Goal: Task Accomplishment & Management: Complete application form

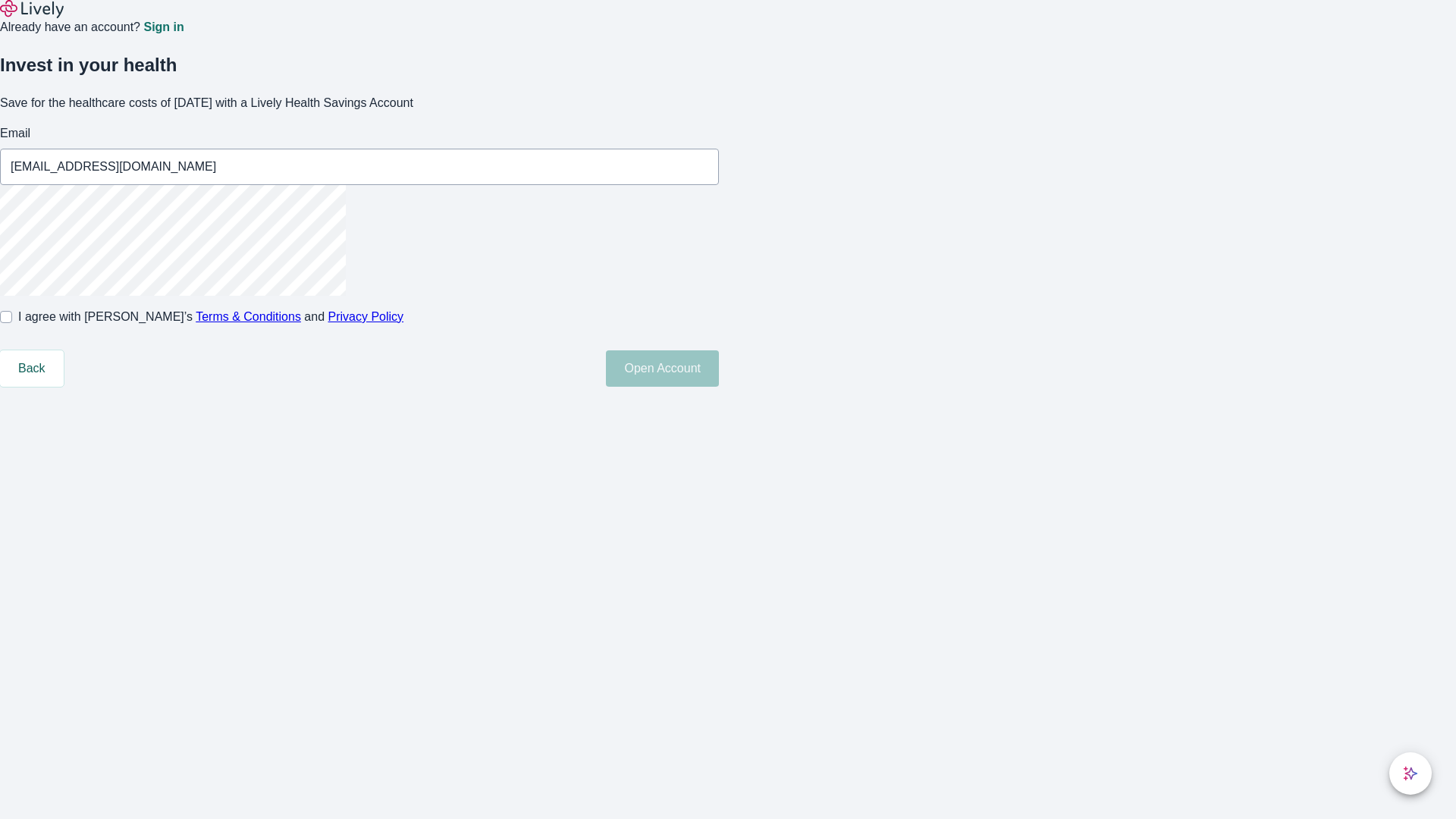
click at [12, 323] on input "I agree with Lively’s Terms & Conditions and Privacy Policy" at bounding box center [6, 317] width 12 height 12
checkbox input "true"
click at [719, 387] on button "Open Account" at bounding box center [662, 369] width 113 height 36
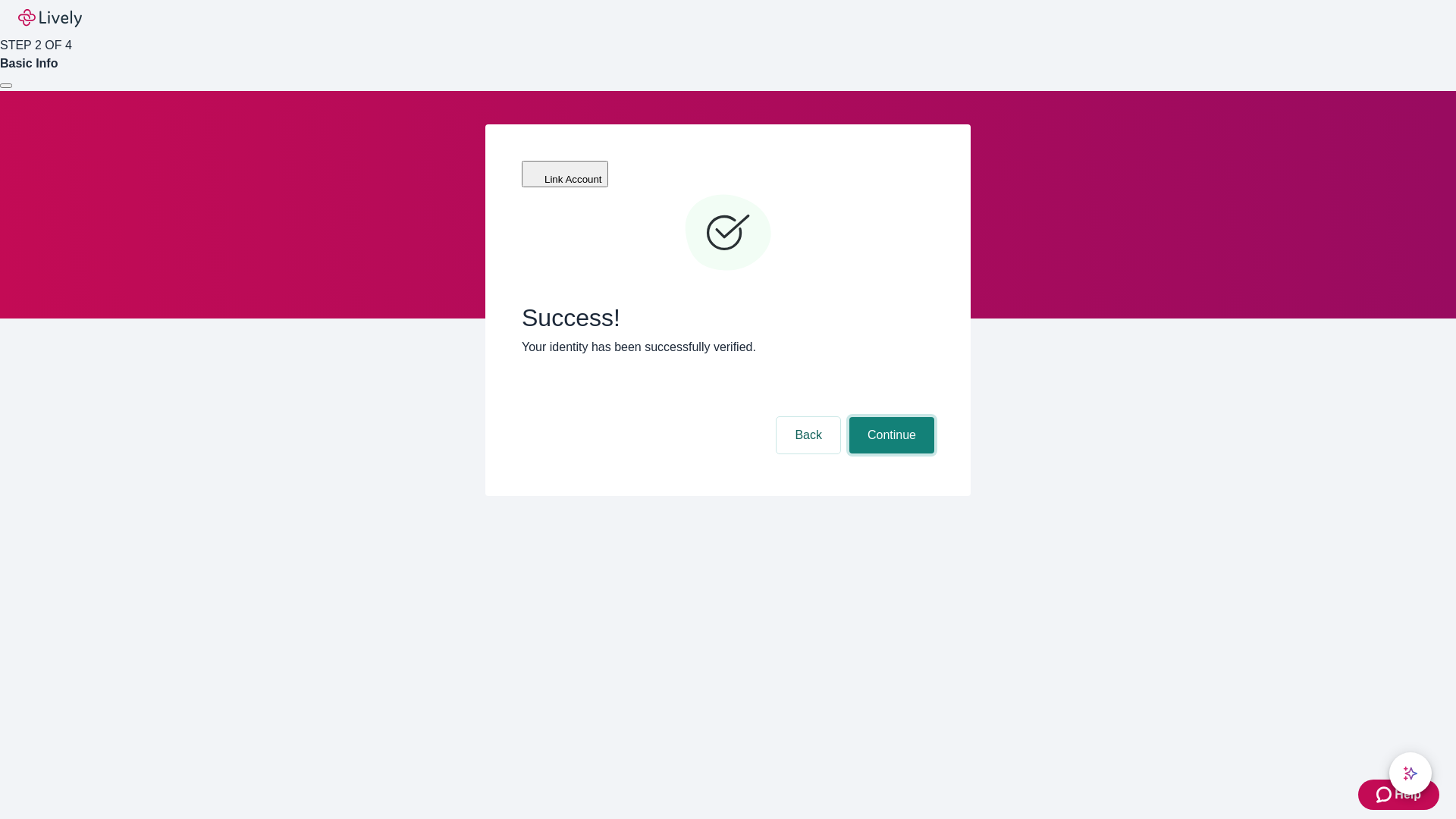
click at [889, 417] on button "Continue" at bounding box center [891, 435] width 85 height 36
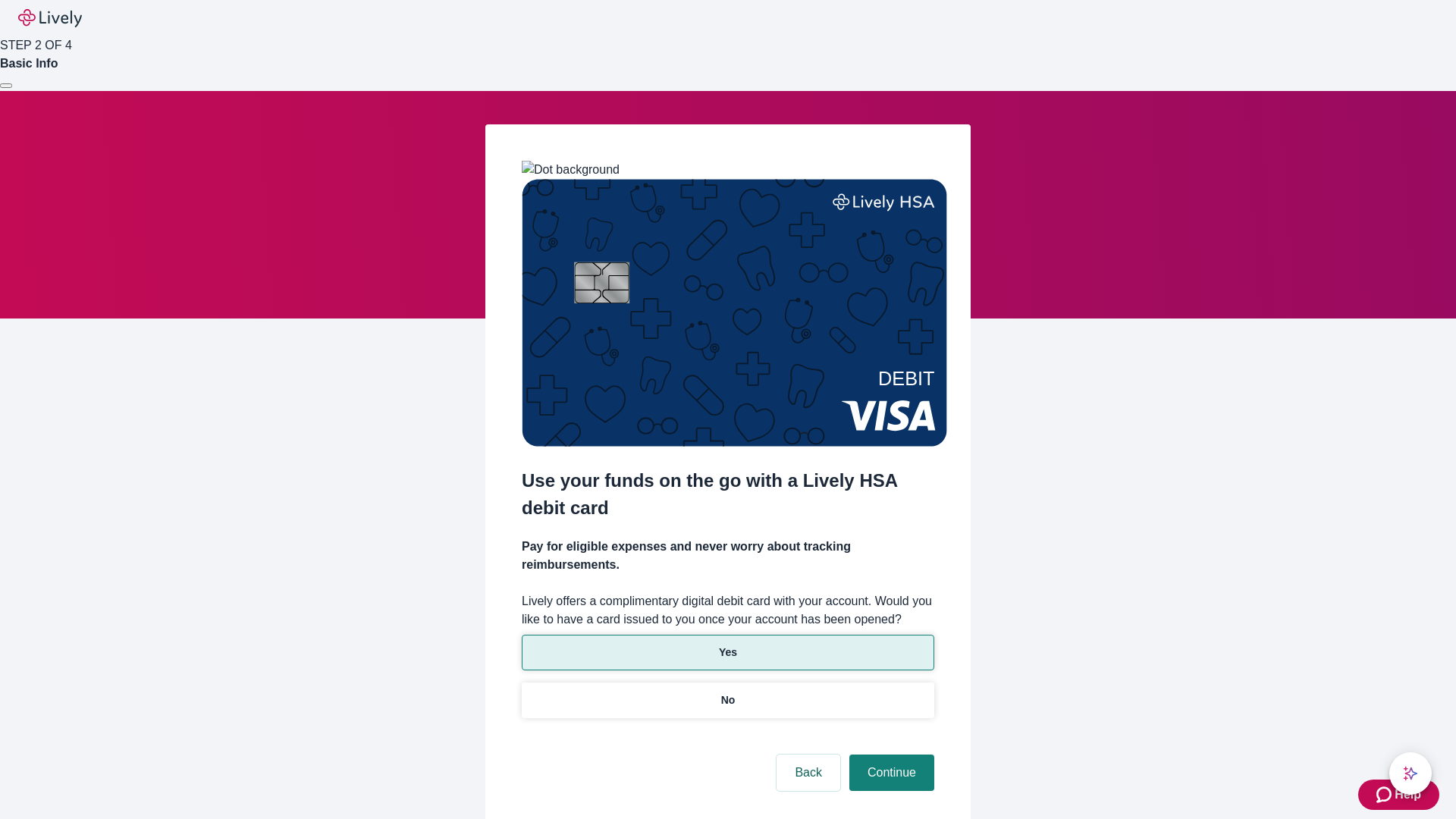
click at [727, 644] on p "Yes" at bounding box center [728, 652] width 18 height 16
click at [889, 755] on button "Continue" at bounding box center [891, 773] width 85 height 36
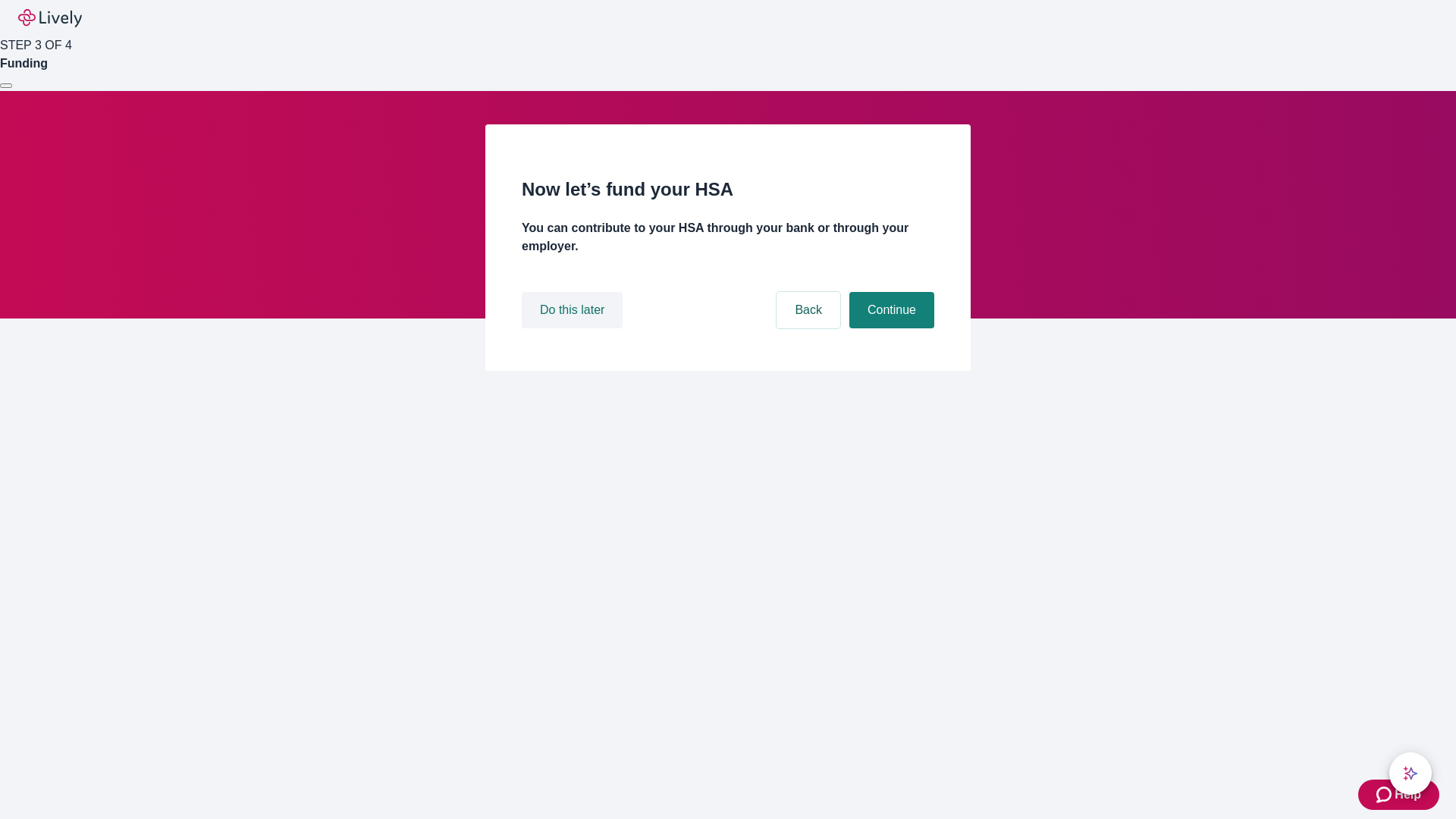
click at [574, 328] on button "Do this later" at bounding box center [572, 310] width 101 height 36
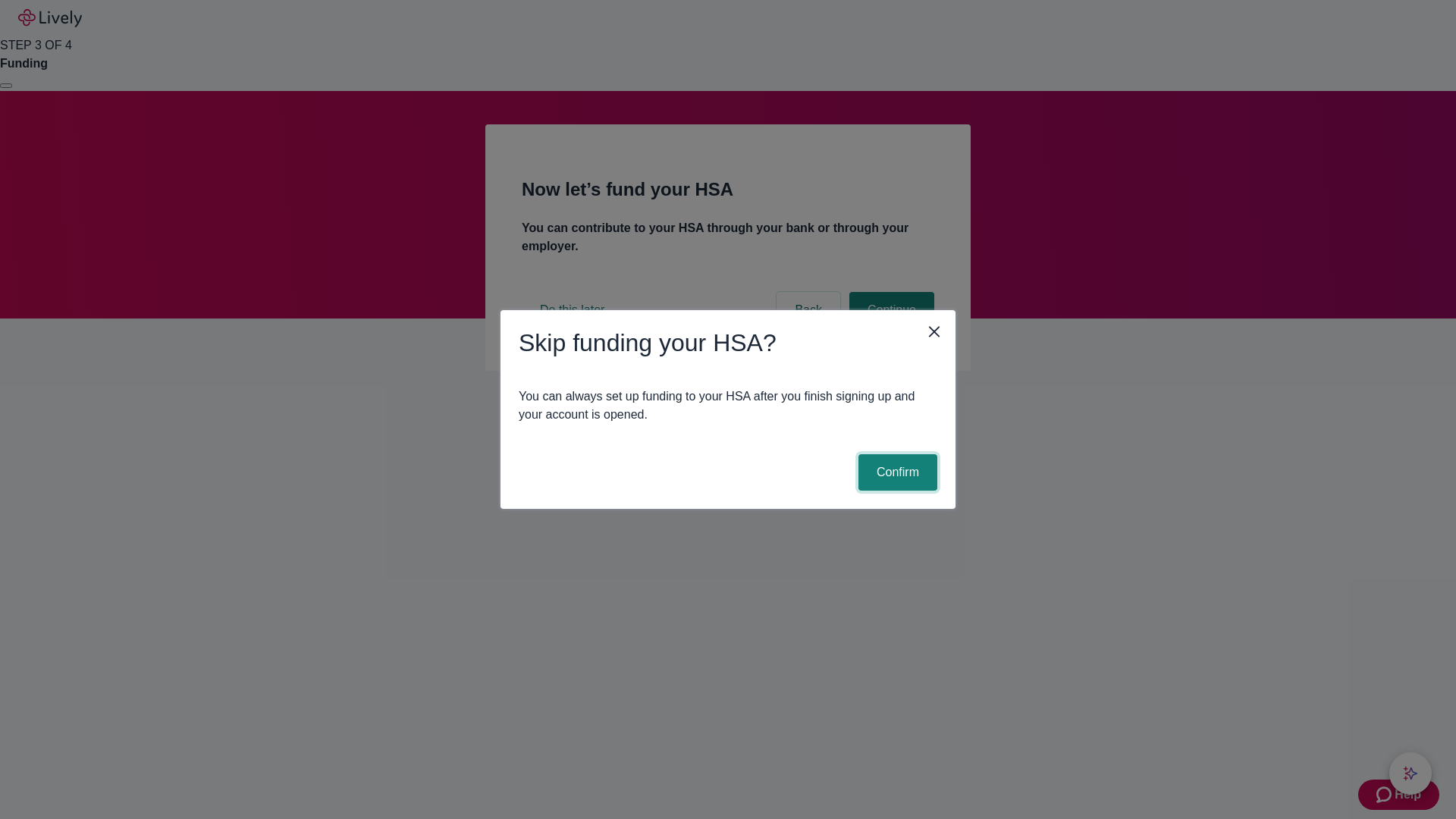
click at [896, 473] on button "Confirm" at bounding box center [898, 473] width 79 height 36
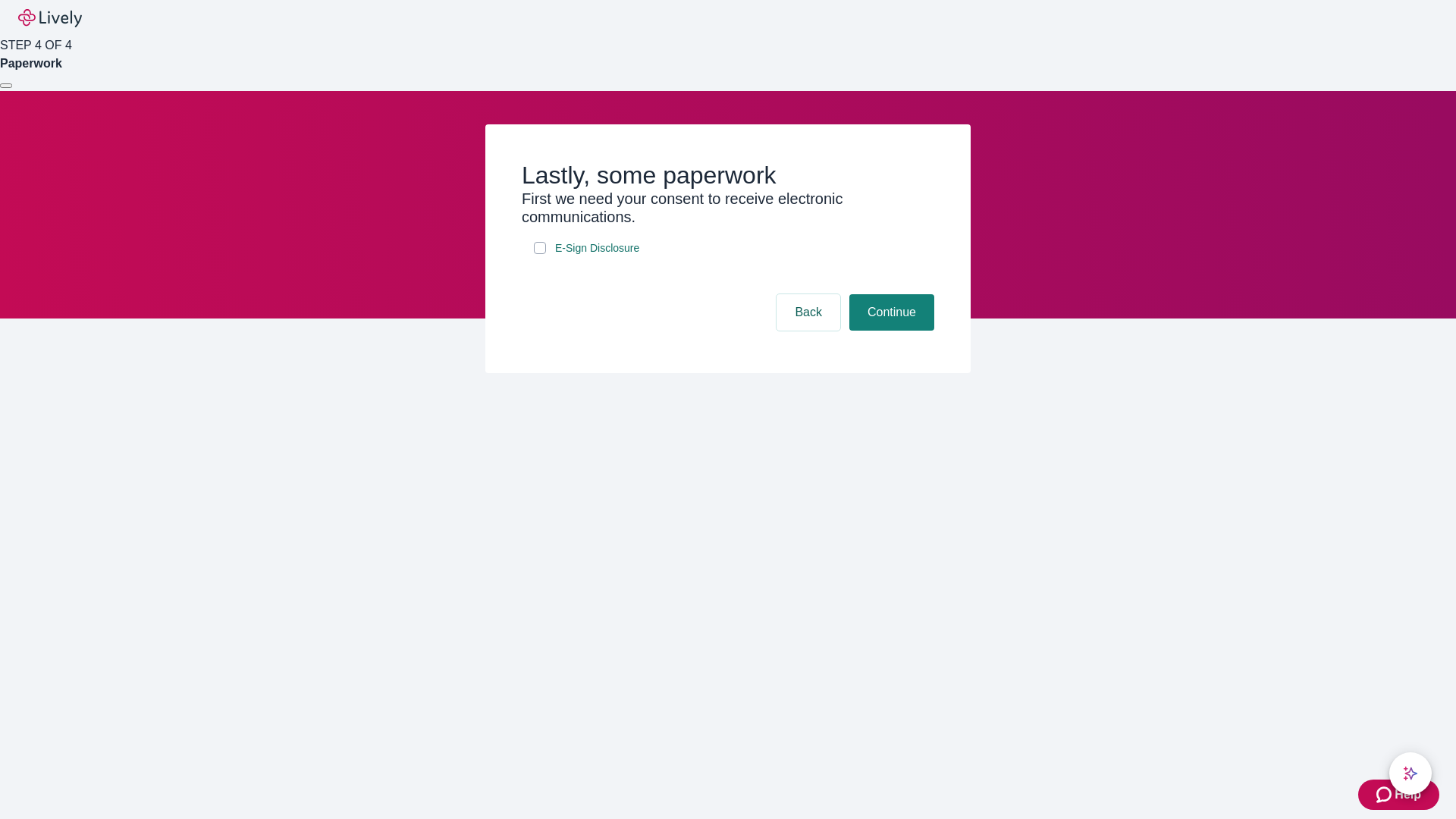
click at [540, 254] on input "E-Sign Disclosure" at bounding box center [540, 247] width 12 height 12
checkbox input "true"
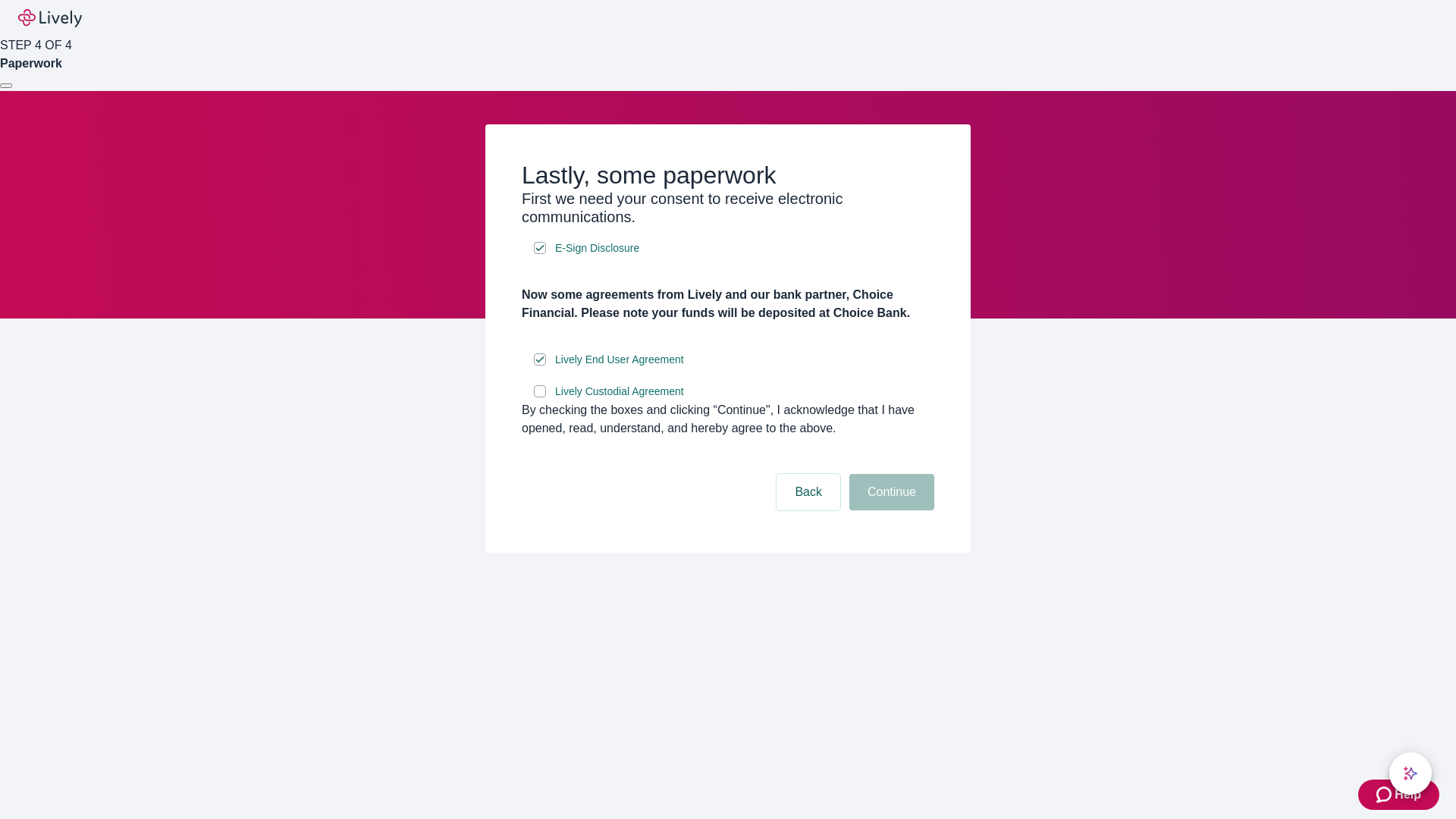
click at [540, 398] on input "Lively Custodial Agreement" at bounding box center [540, 391] width 12 height 12
checkbox input "true"
click at [889, 511] on button "Continue" at bounding box center [891, 492] width 85 height 36
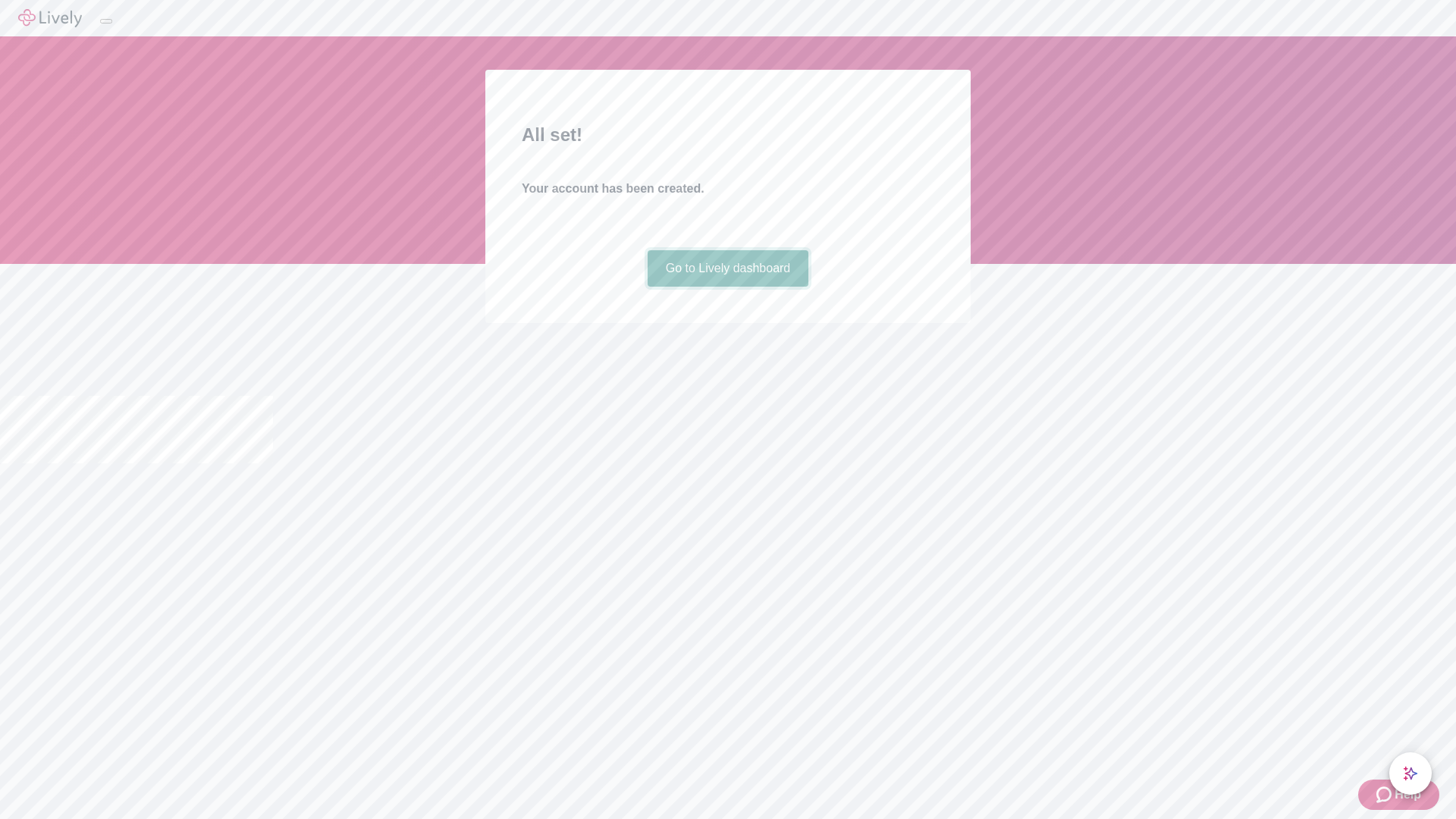
click at [727, 286] on link "Go to Lively dashboard" at bounding box center [728, 268] width 162 height 36
